Goal: Complete application form

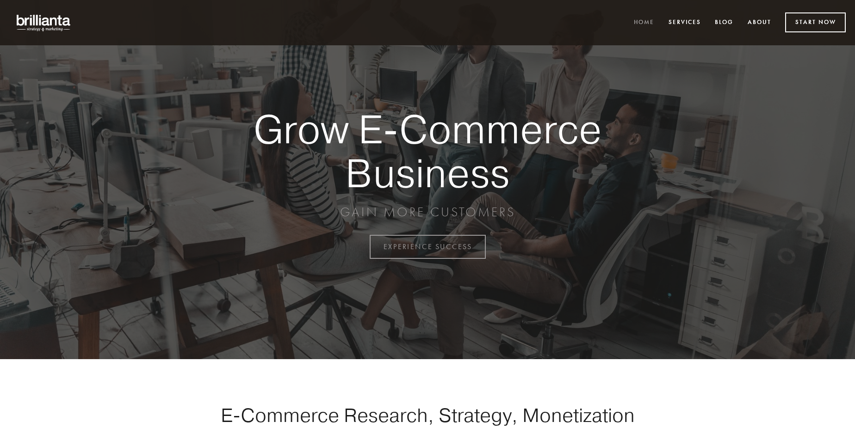
scroll to position [2425, 0]
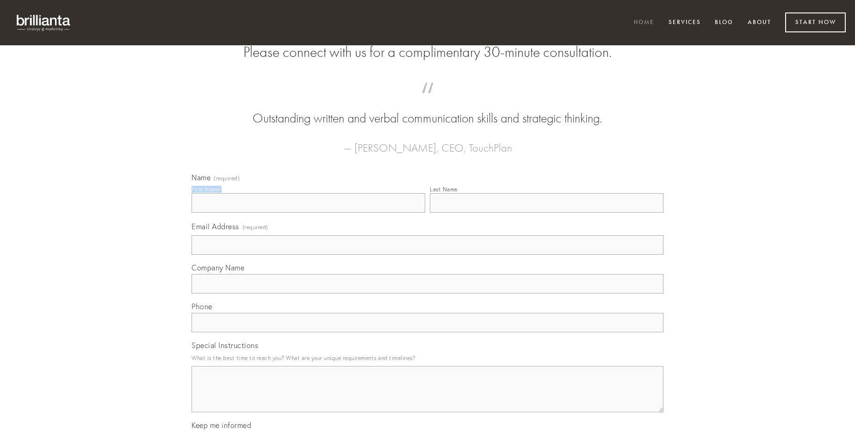
type input "[PERSON_NAME]"
click at [546, 213] on input "Last Name" at bounding box center [547, 202] width 234 height 19
type input "[PERSON_NAME]"
click at [427, 255] on input "Email Address (required)" at bounding box center [427, 244] width 472 height 19
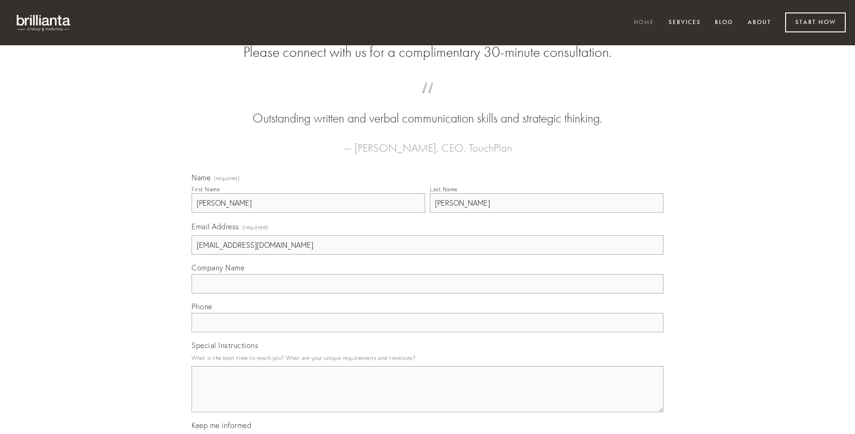
type input "[EMAIL_ADDRESS][DOMAIN_NAME]"
click at [427, 294] on input "Company Name" at bounding box center [427, 283] width 472 height 19
type input "totus"
click at [427, 333] on input "text" at bounding box center [427, 322] width 472 height 19
click at [427, 398] on textarea "Special Instructions" at bounding box center [427, 389] width 472 height 46
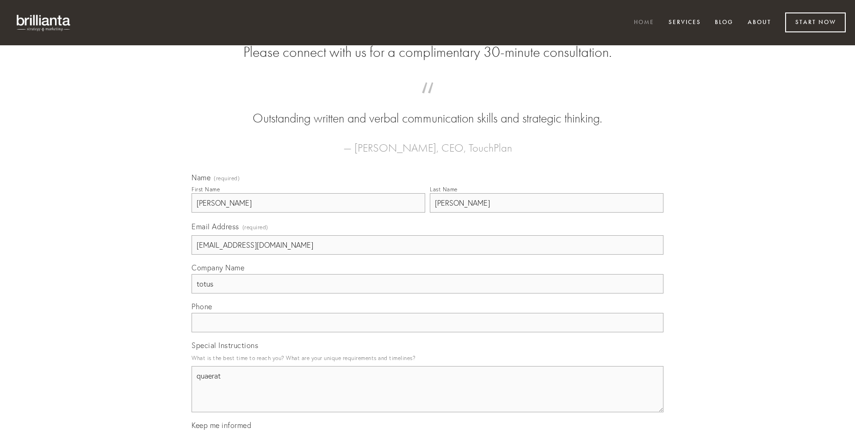
type textarea "quaerat"
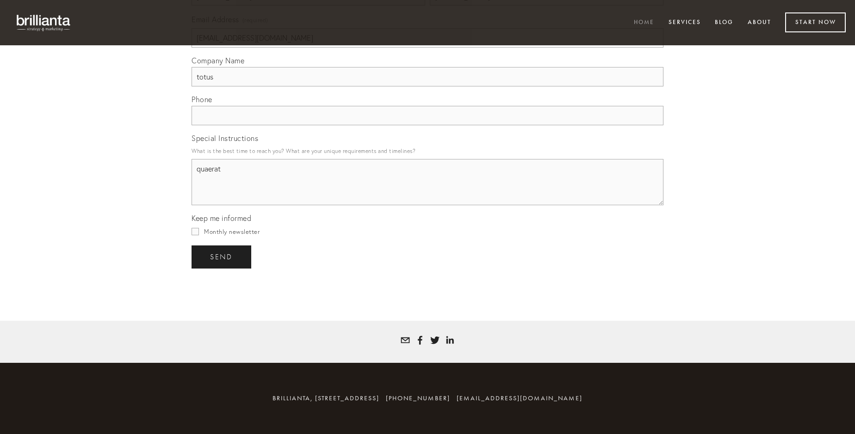
click at [222, 257] on span "send" at bounding box center [221, 257] width 23 height 8
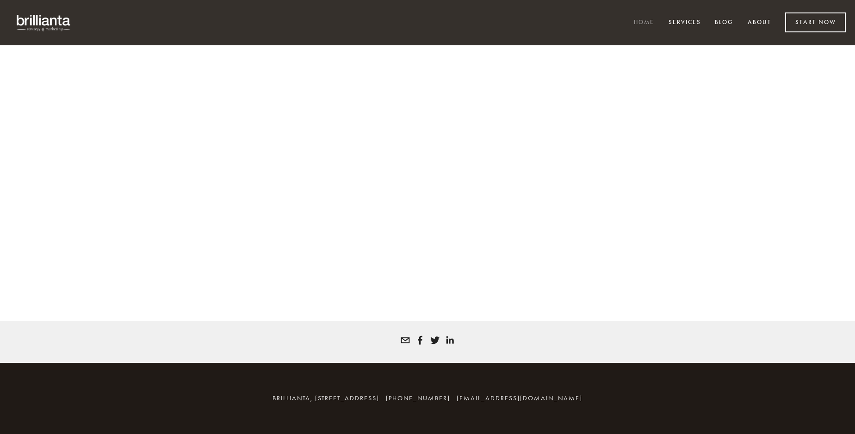
scroll to position [2412, 0]
